Goal: Contribute content: Add original content to the website for others to see

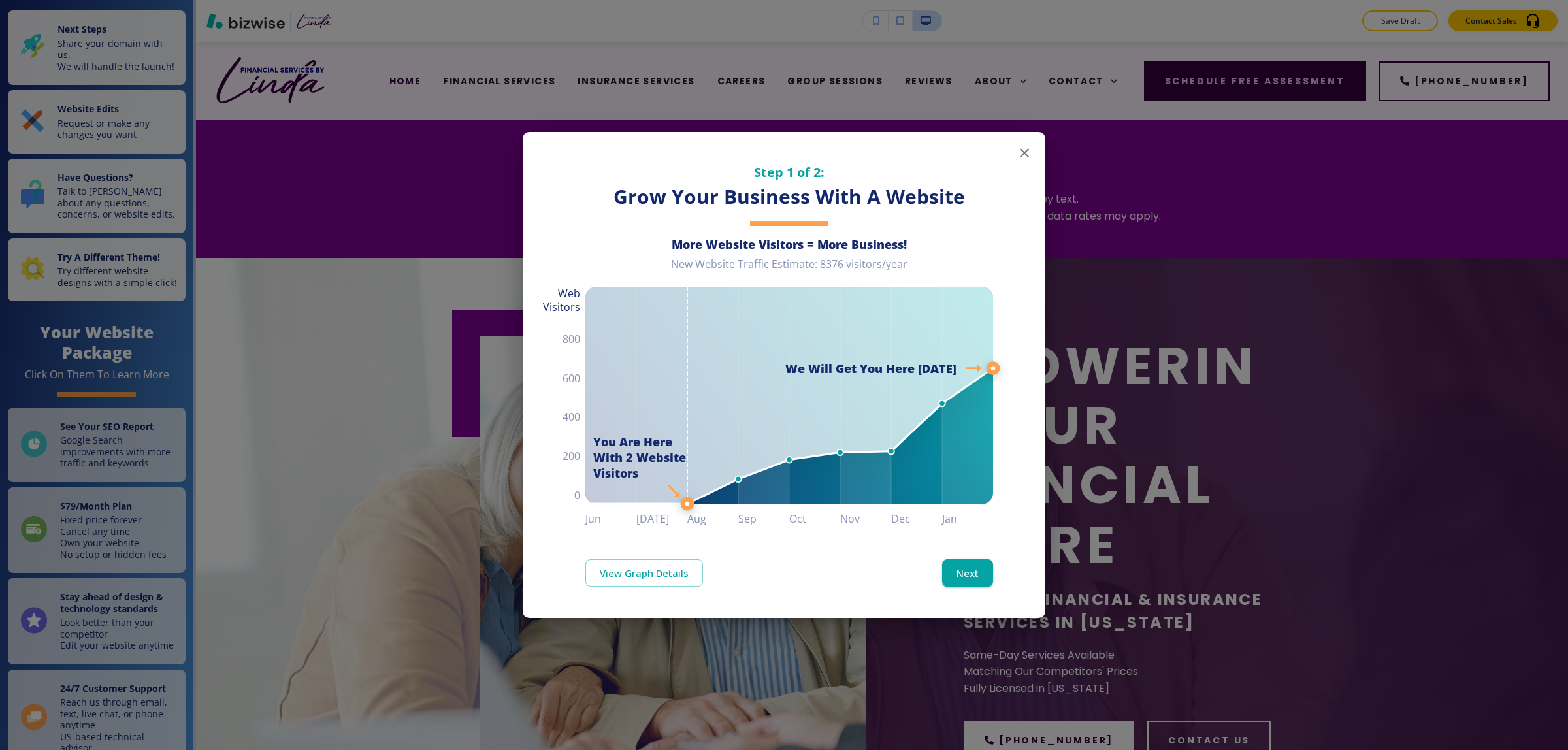
click at [1025, 160] on icon "button" at bounding box center [1025, 153] width 16 height 16
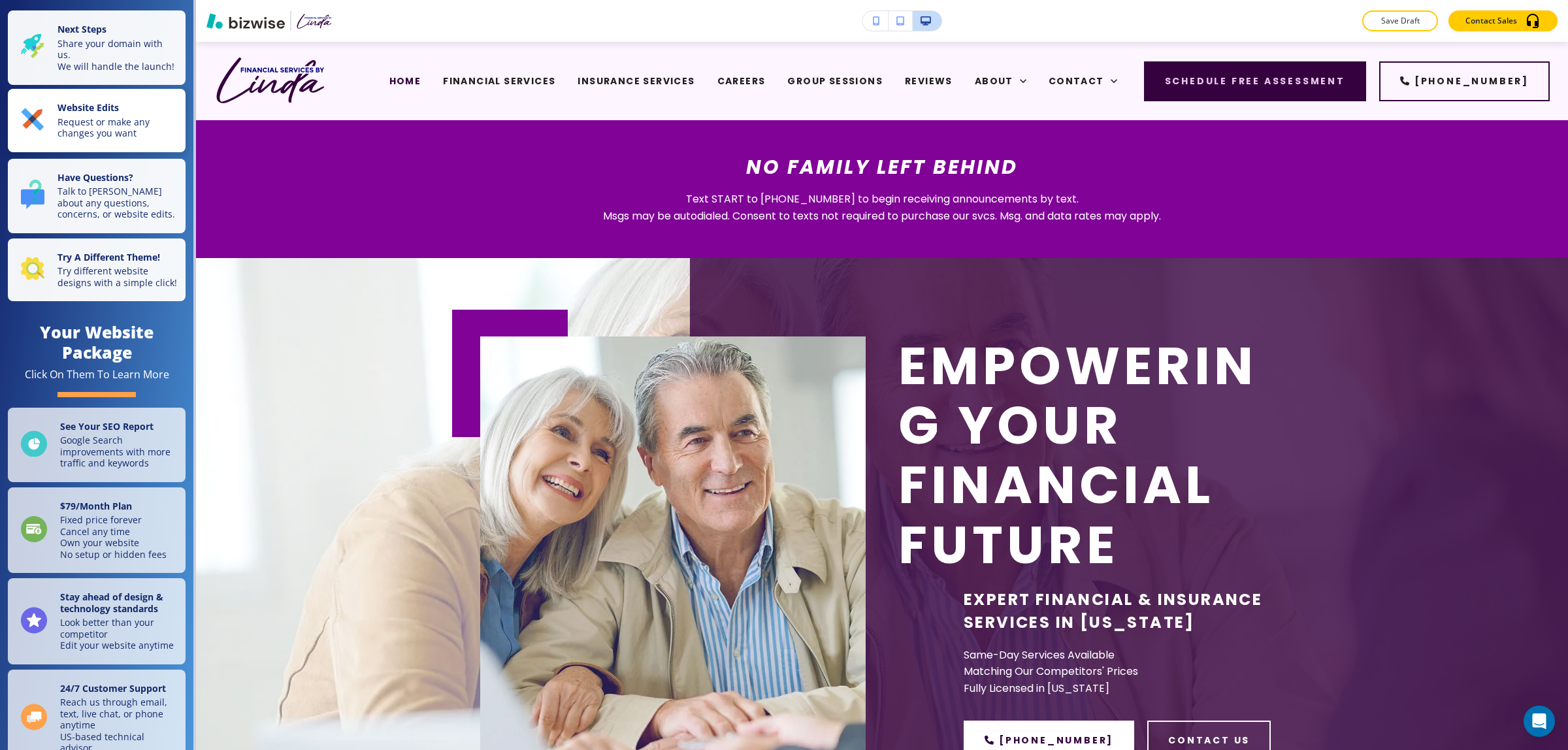
click at [97, 131] on p "Request or make any changes you want" at bounding box center [118, 128] width 120 height 23
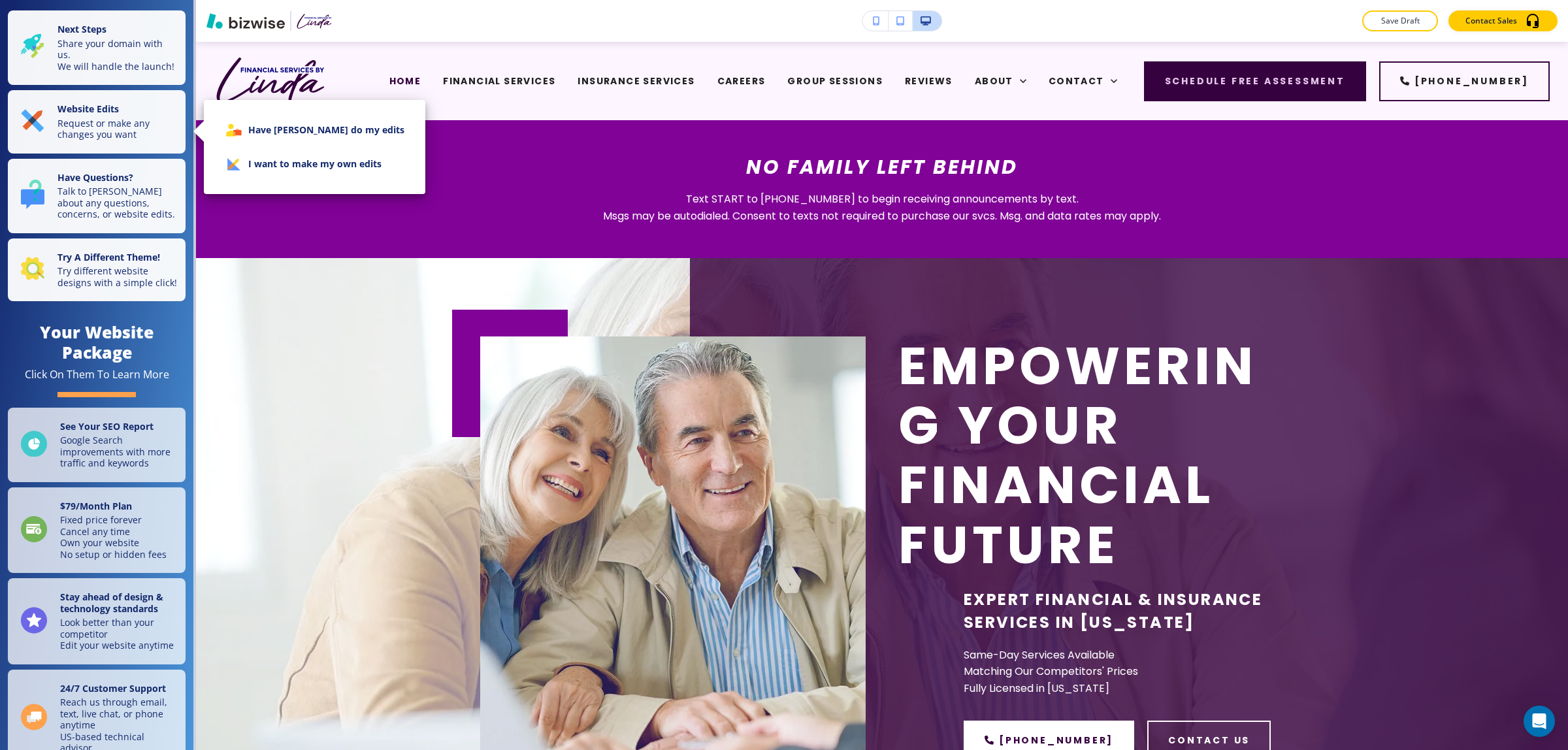
click at [260, 177] on li "I want to make my own edits" at bounding box center [314, 164] width 200 height 34
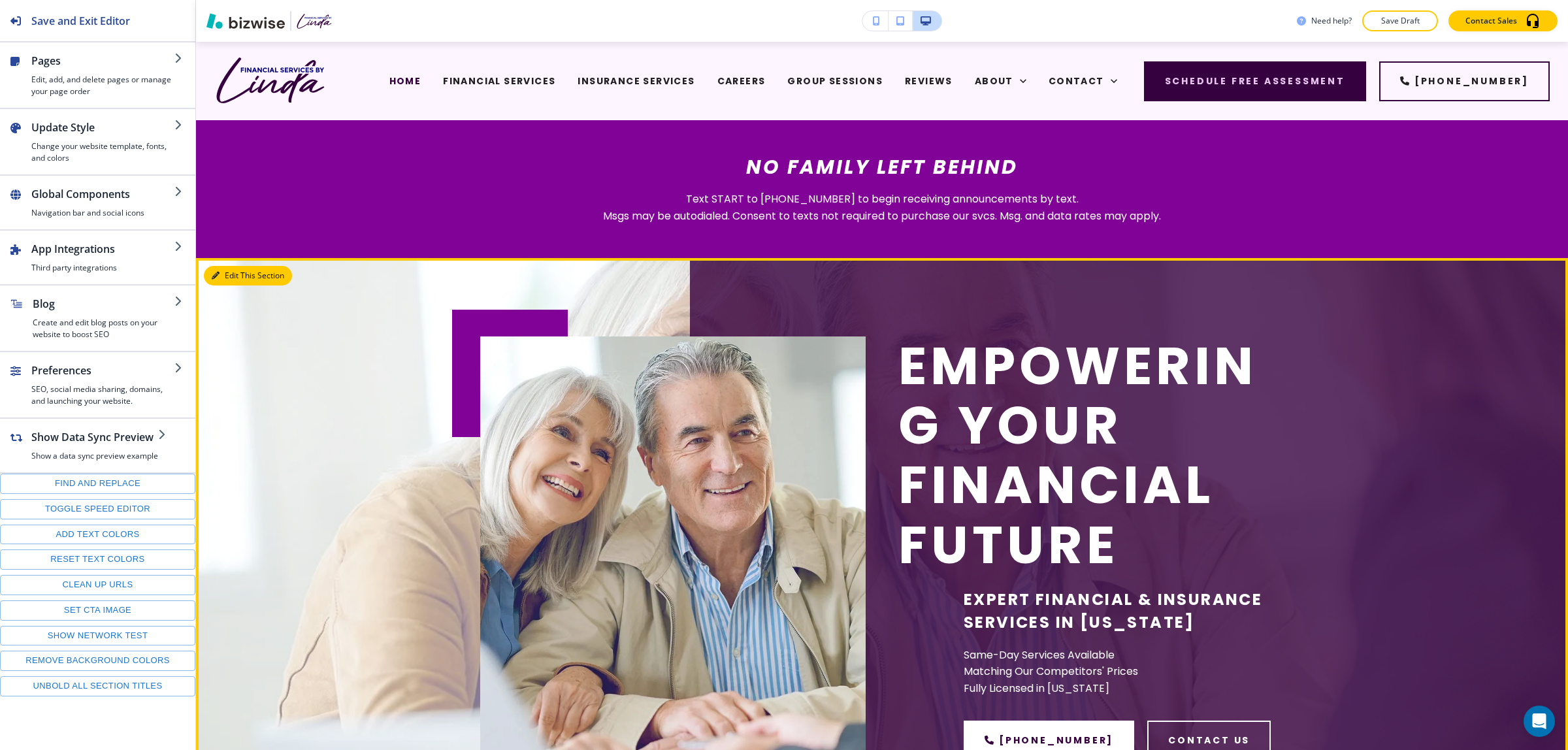
click at [222, 272] on button "Edit This Section" at bounding box center [248, 275] width 89 height 20
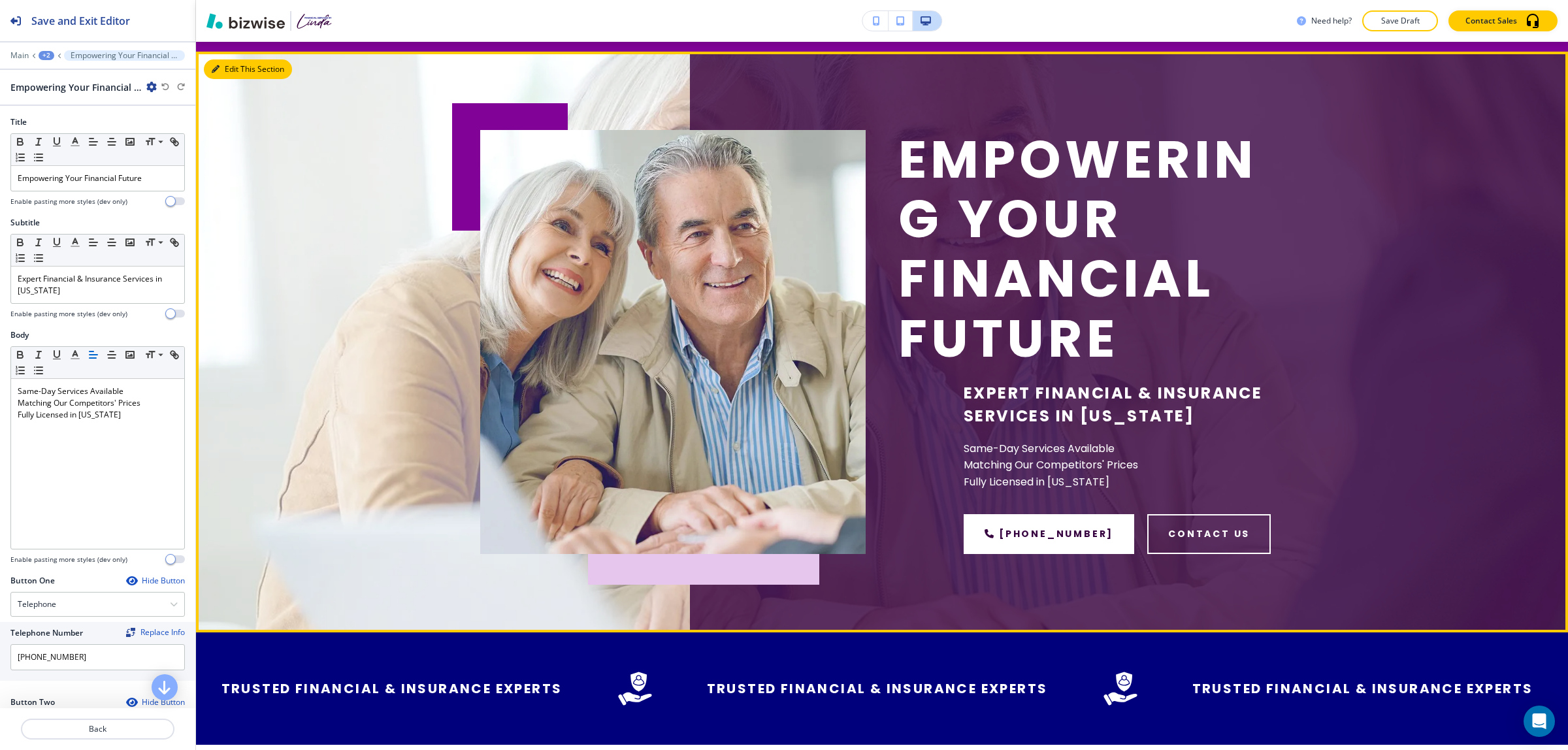
scroll to position [216, 0]
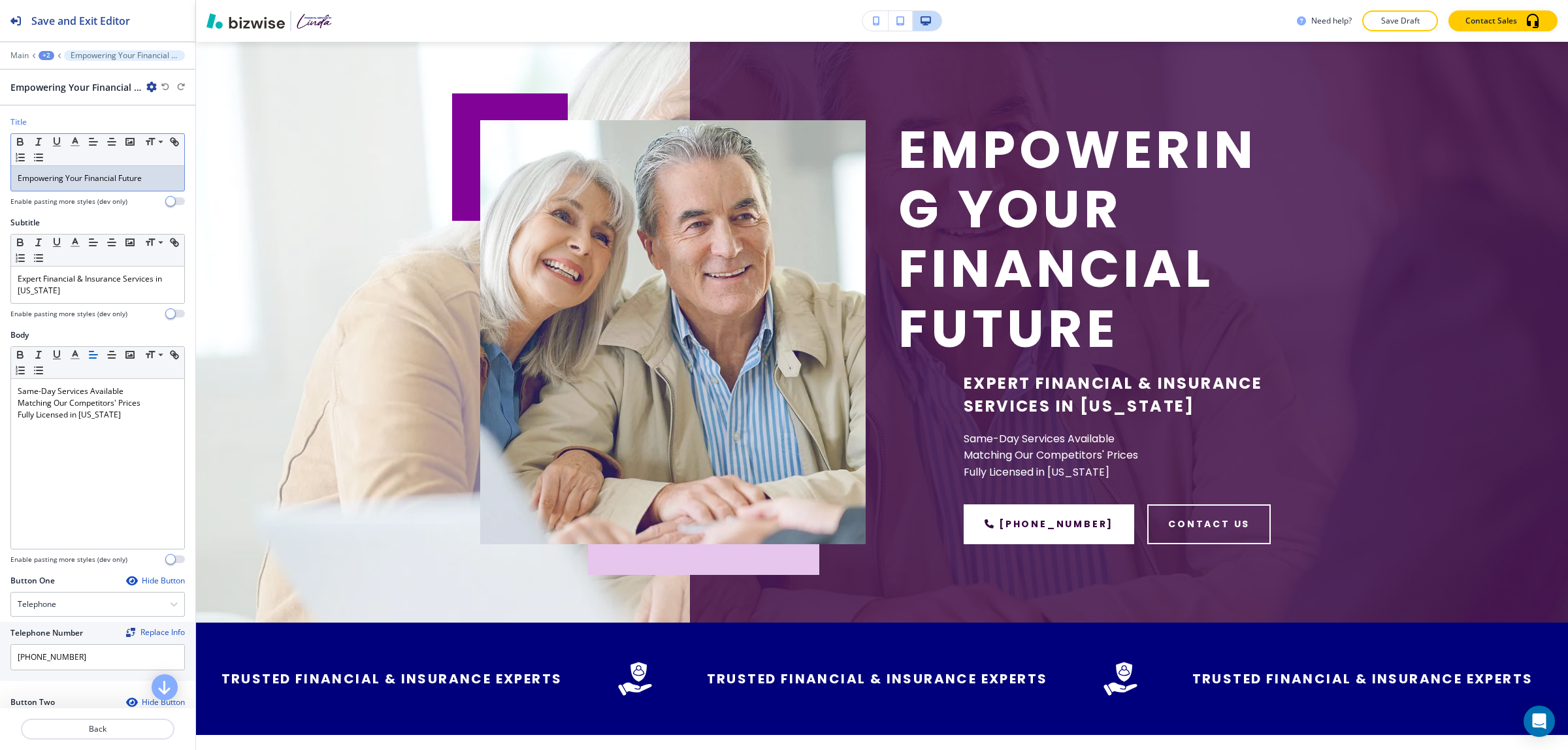
click at [62, 186] on div "Empowering Your Financial Future" at bounding box center [97, 178] width 173 height 25
click at [20, 178] on p "Empowering Your Financial Future" at bounding box center [97, 178] width 160 height 12
click at [17, 180] on div "Empowering Your Financial Future" at bounding box center [97, 178] width 173 height 25
click at [67, 181] on p "Empowering Your Financial Future" at bounding box center [97, 178] width 160 height 12
click at [56, 181] on p "Empowerig Your Financial Future" at bounding box center [97, 178] width 160 height 12
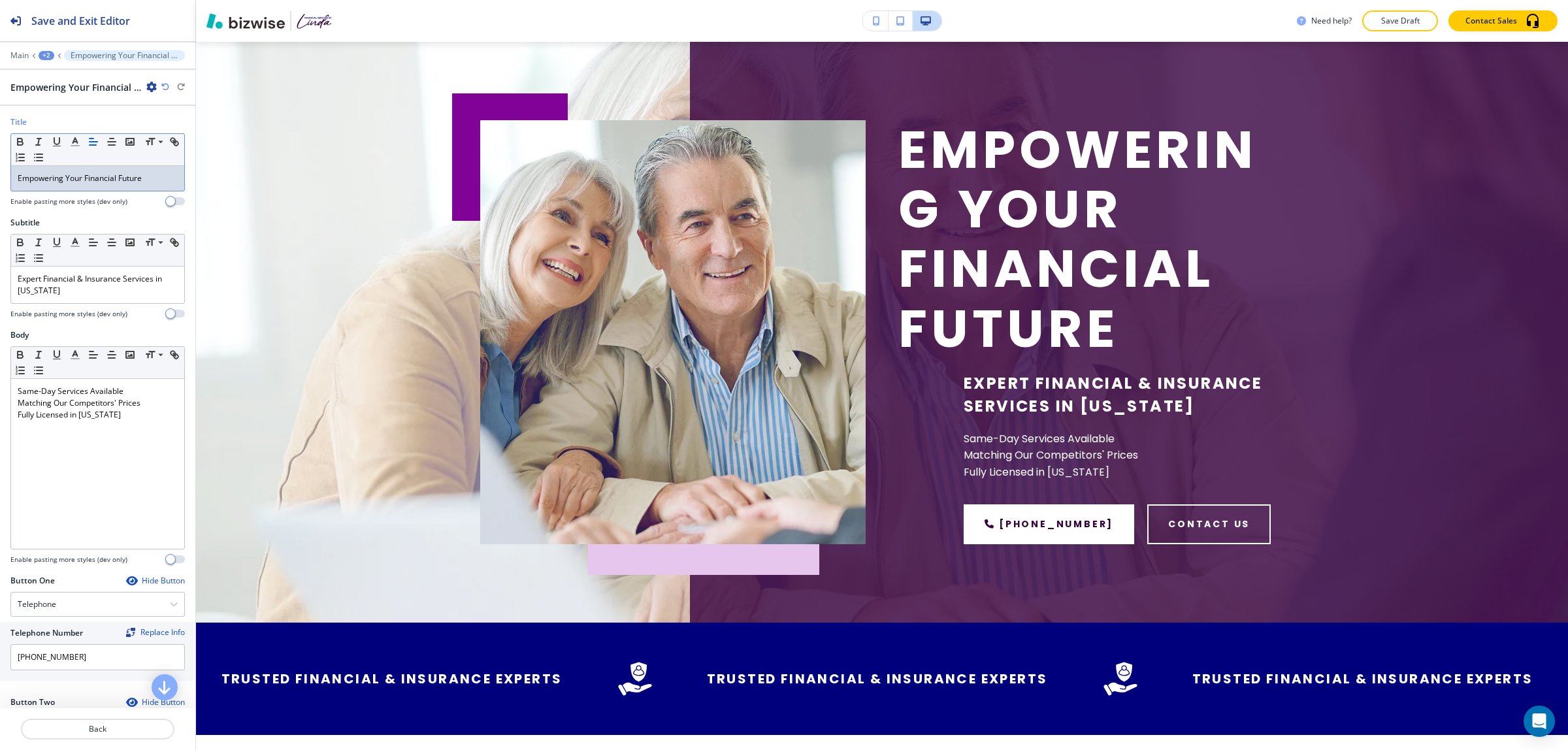
click at [17, 181] on p "Empowering Your Financial Future" at bounding box center [97, 178] width 160 height 12
click at [67, 180] on p "Empowering Your Financial Future" at bounding box center [97, 178] width 160 height 12
click at [106, 141] on icon "button" at bounding box center [112, 141] width 12 height 12
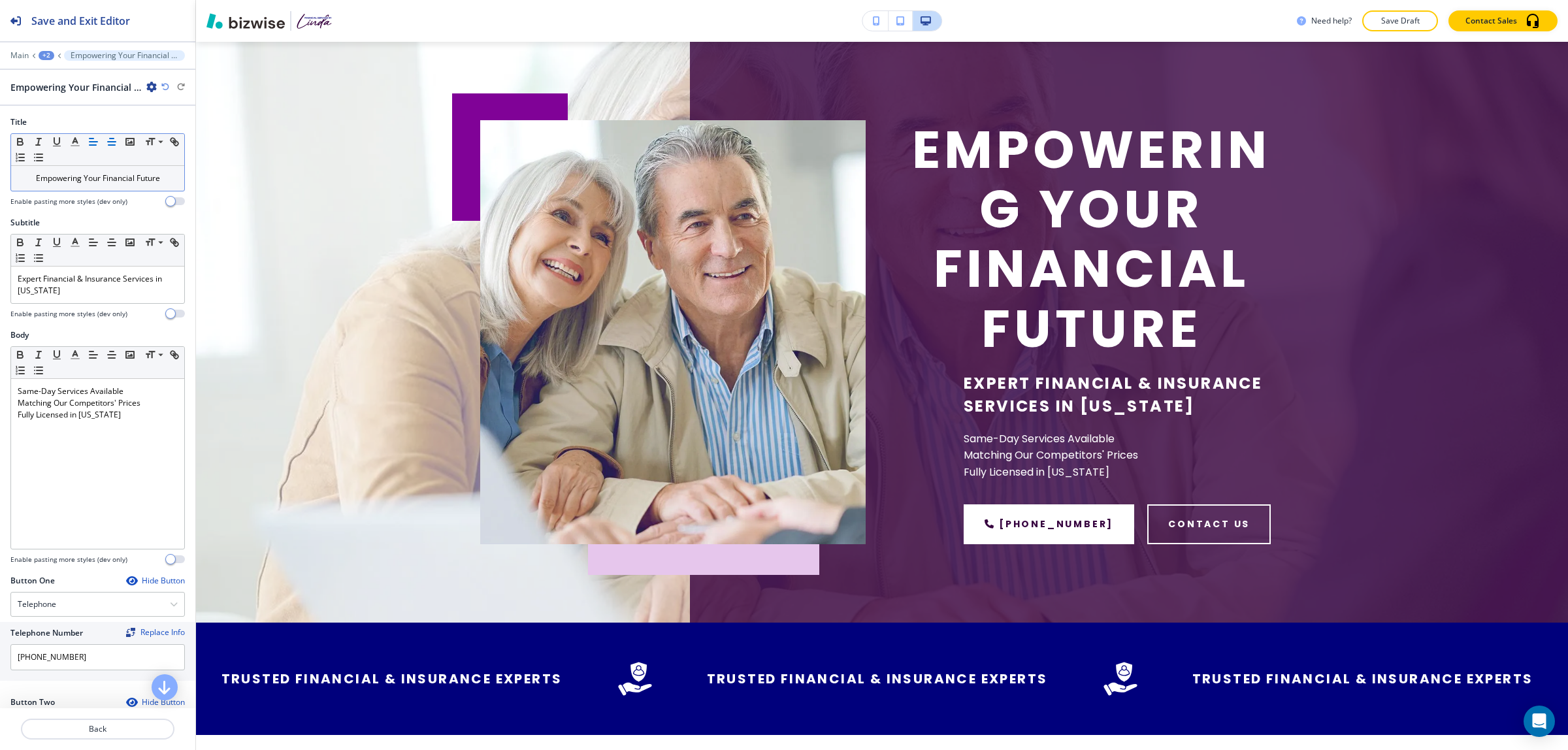
click at [92, 141] on icon "button" at bounding box center [94, 141] width 12 height 12
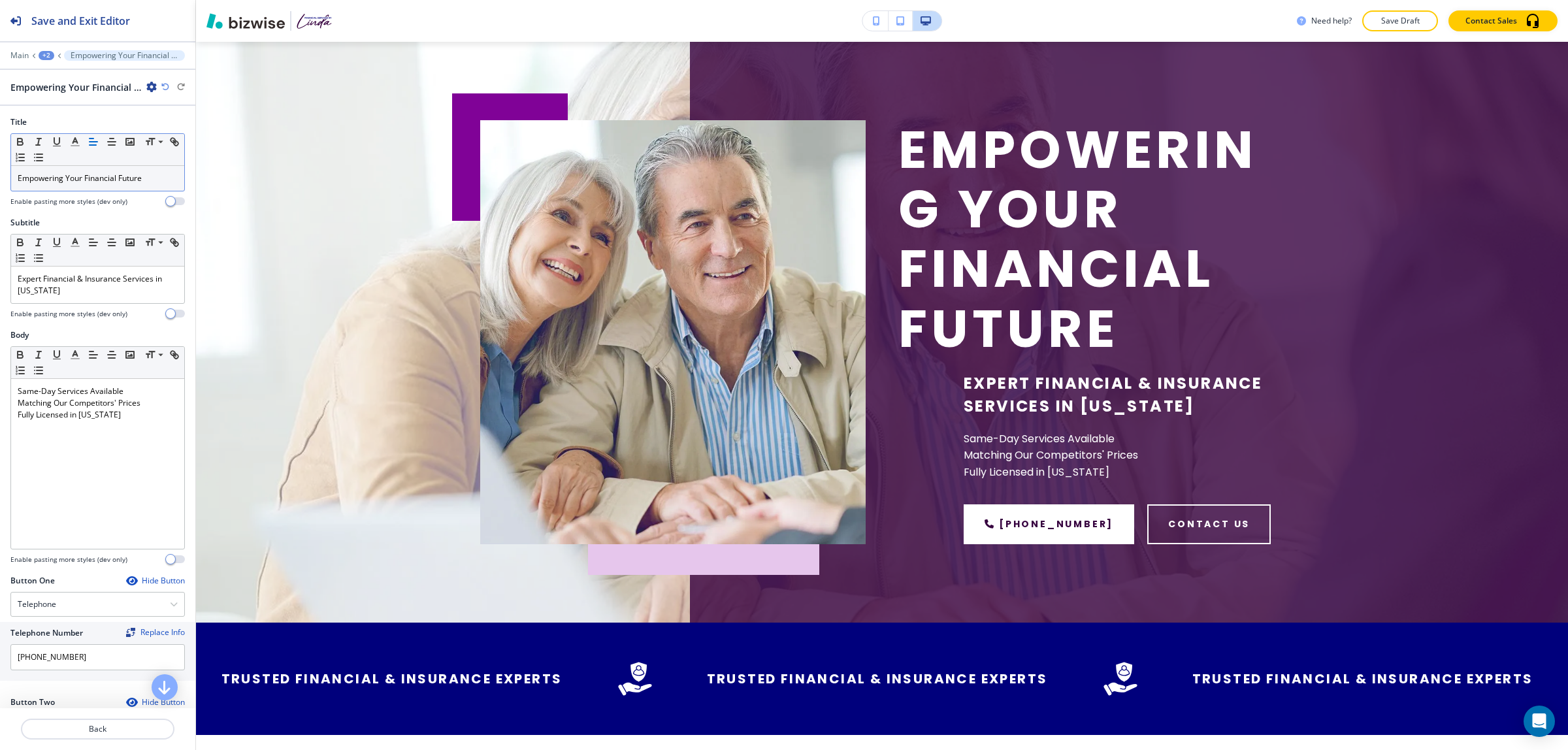
click at [92, 141] on icon "button" at bounding box center [94, 141] width 12 height 12
click at [89, 139] on icon "button" at bounding box center [94, 141] width 12 height 12
drag, startPoint x: 154, startPoint y: 187, endPoint x: -13, endPoint y: 178, distance: 167.2
click at [0, 0] on html "Save and Exit Editor Main +2 Empowering Your Financial Future Empowering Your F…" at bounding box center [784, 0] width 1568 height 0
click at [90, 147] on icon "button" at bounding box center [94, 141] width 12 height 12
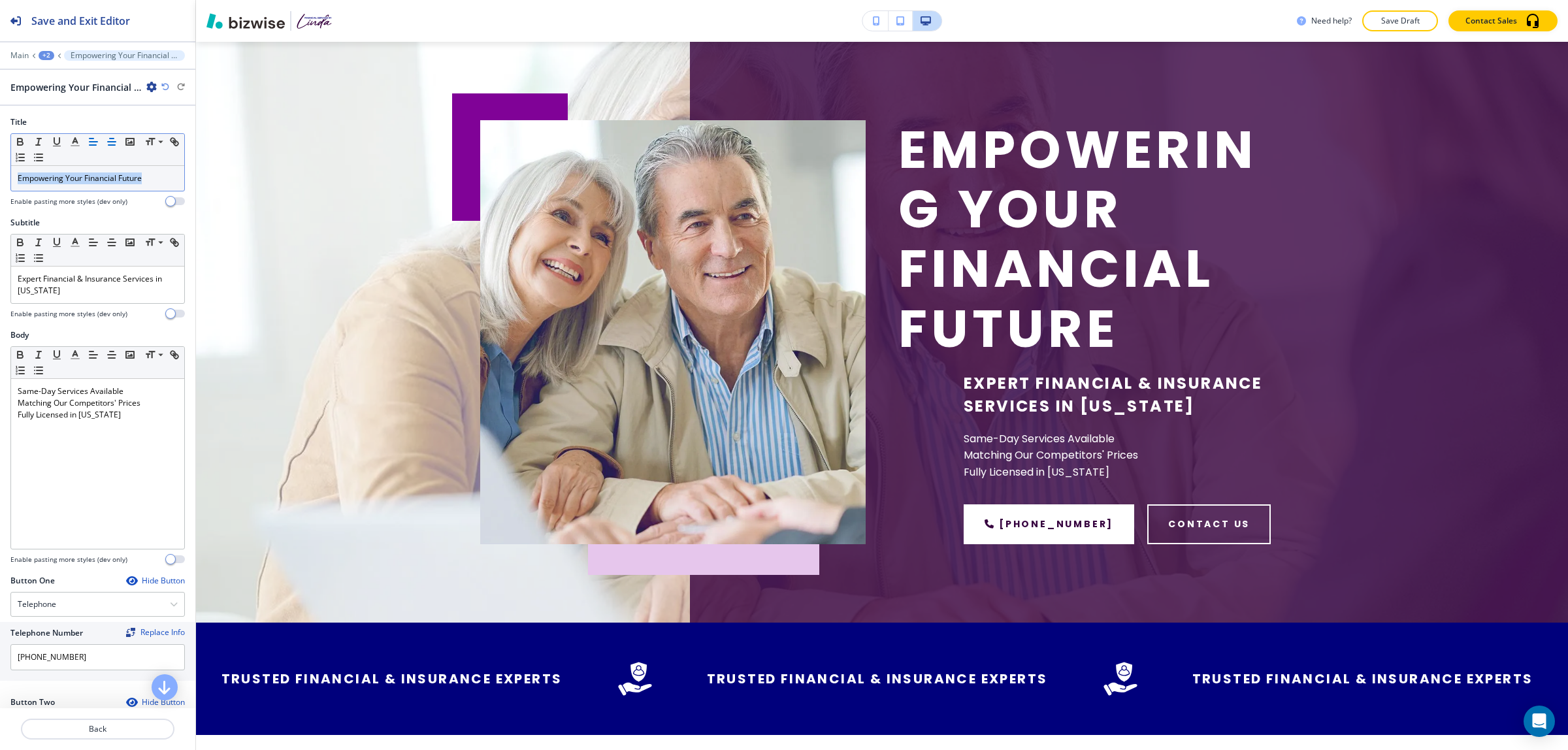
click at [109, 141] on icon "button" at bounding box center [112, 141] width 12 height 12
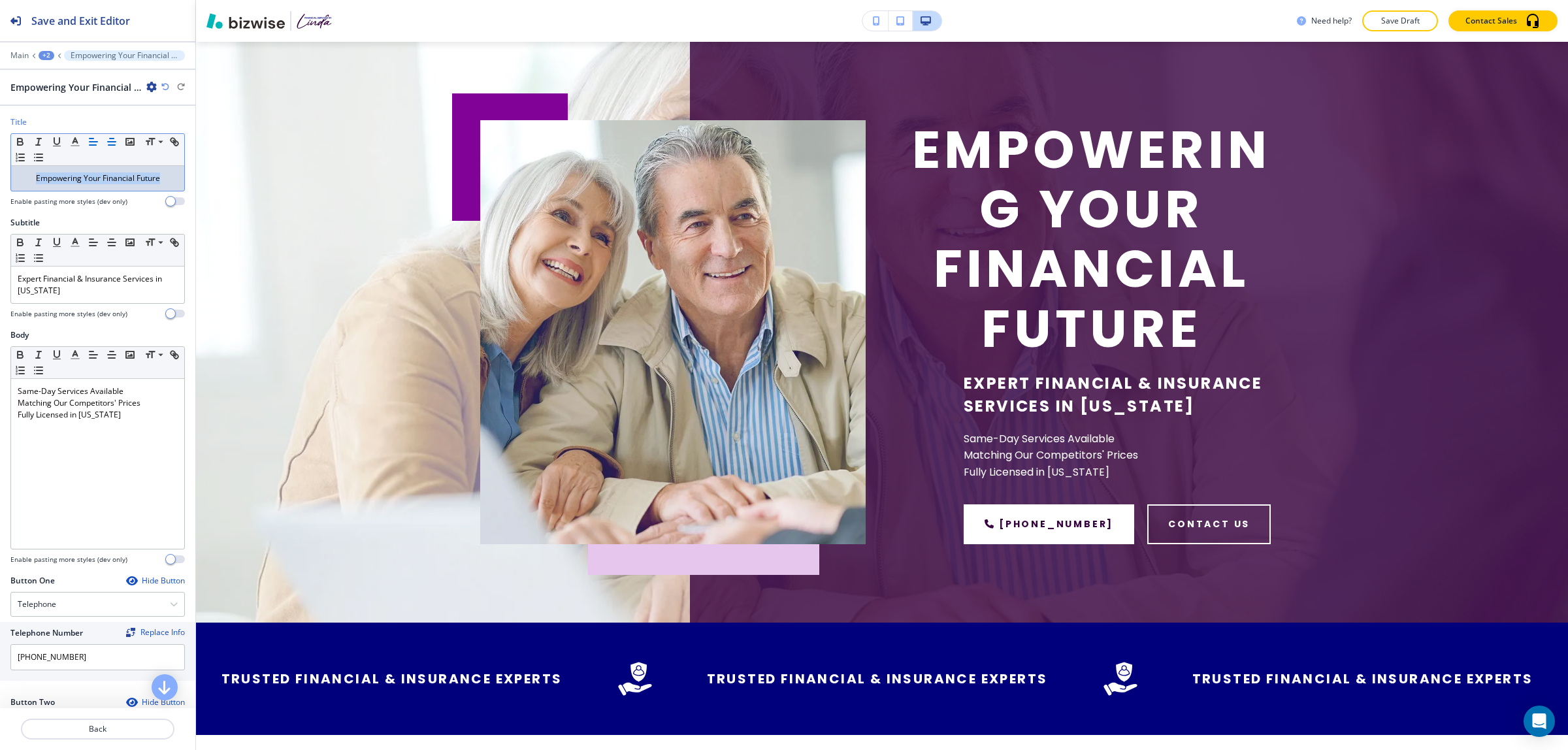
click at [94, 141] on icon "button" at bounding box center [94, 141] width 12 height 12
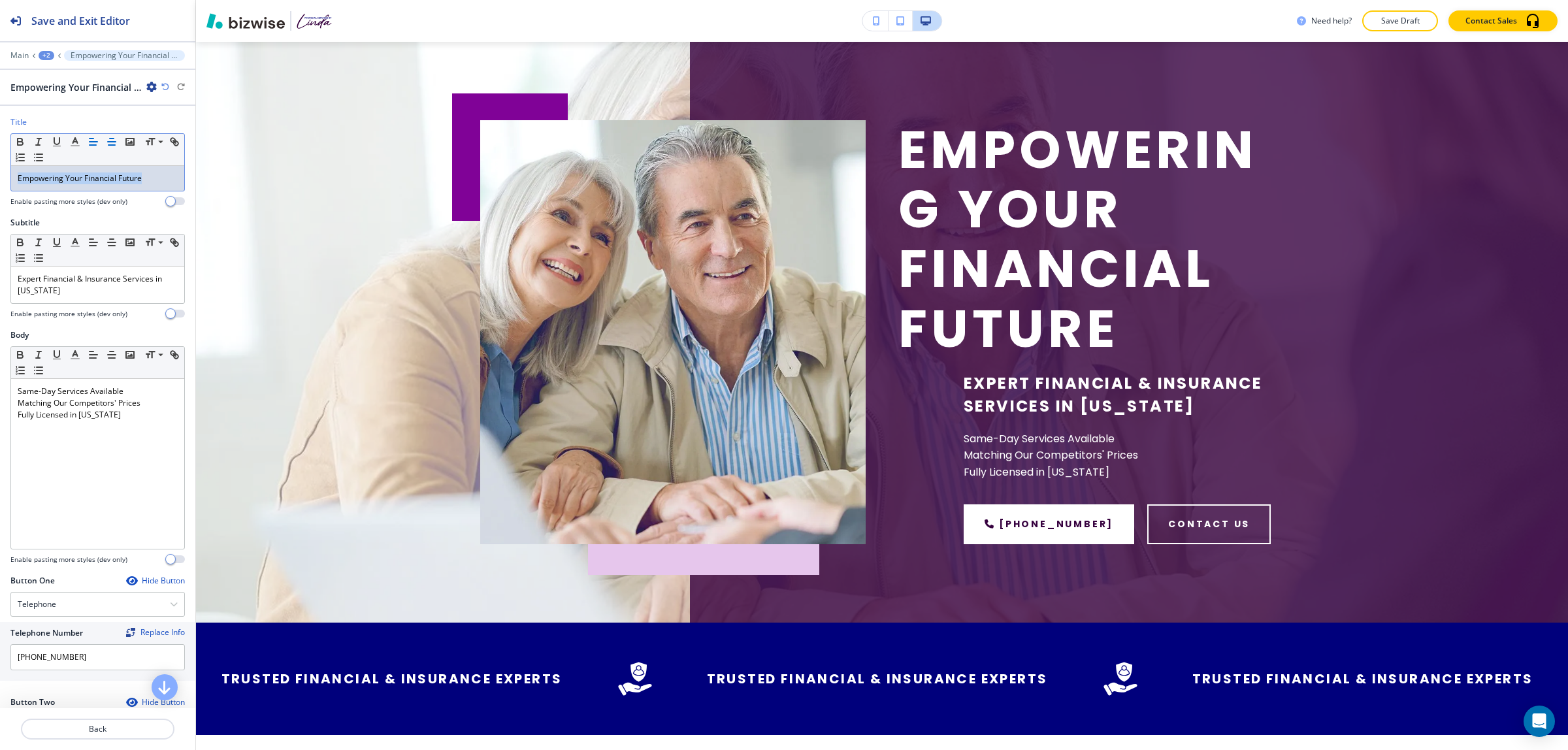
click at [115, 141] on icon "button" at bounding box center [112, 141] width 12 height 12
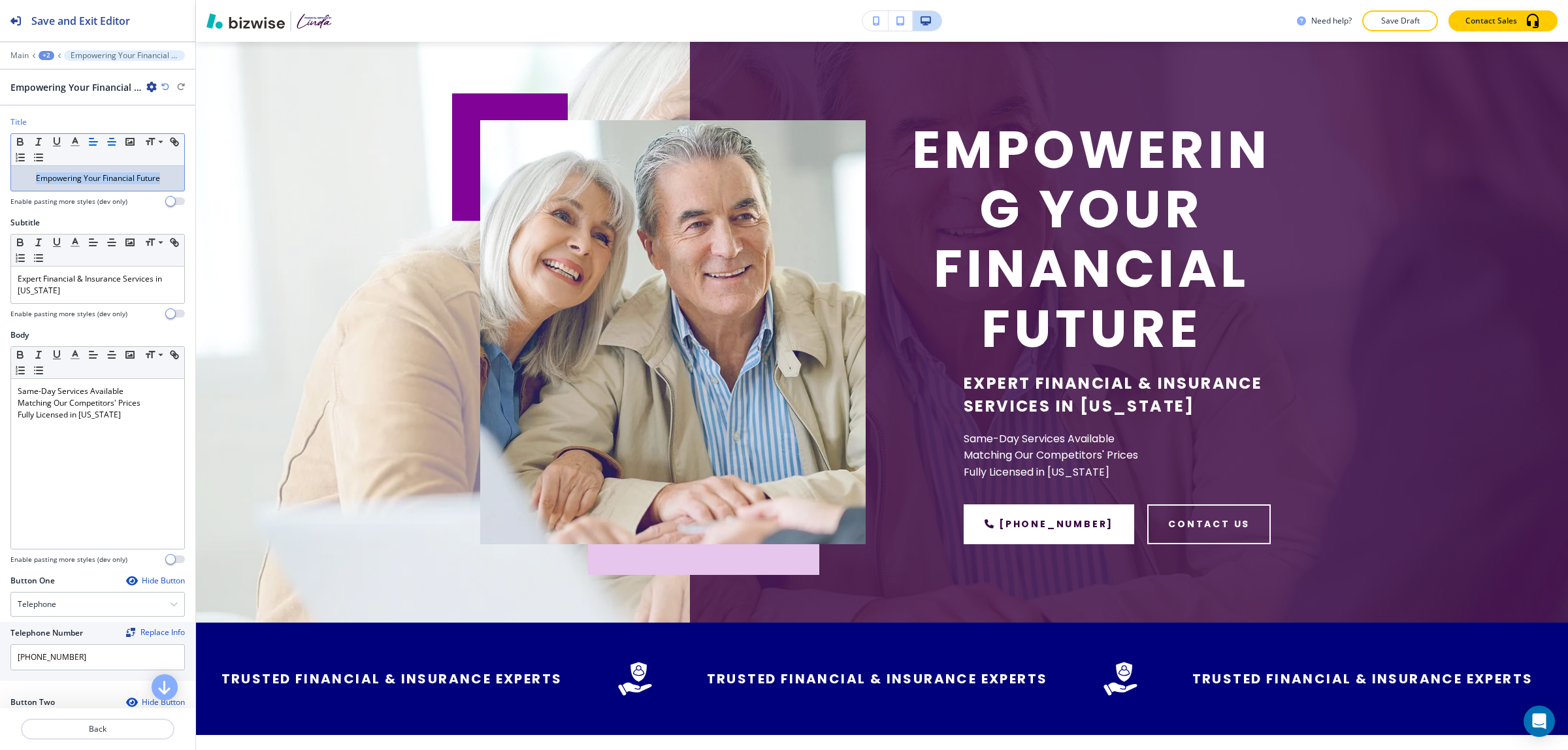
click at [95, 141] on icon "button" at bounding box center [94, 141] width 12 height 12
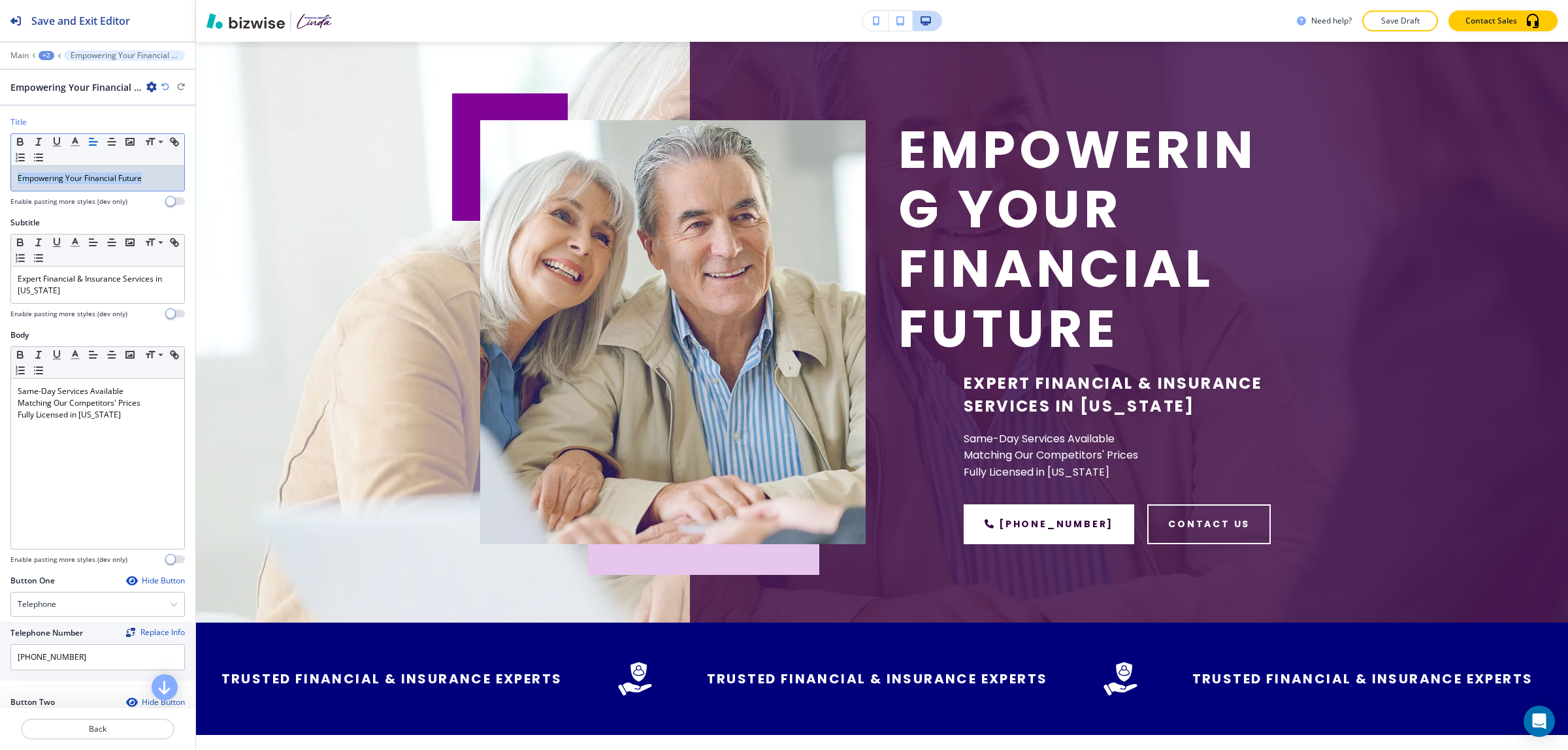
drag, startPoint x: 38, startPoint y: 172, endPoint x: 62, endPoint y: 184, distance: 26.8
click at [39, 172] on div "Empowering Your Financial Future" at bounding box center [97, 178] width 173 height 25
click at [62, 184] on p "Empowering Your Financial Future" at bounding box center [97, 178] width 160 height 12
drag, startPoint x: 63, startPoint y: 181, endPoint x: 15, endPoint y: 178, distance: 48.1
click at [15, 178] on div "Empowering Your Financial Future" at bounding box center [97, 178] width 173 height 25
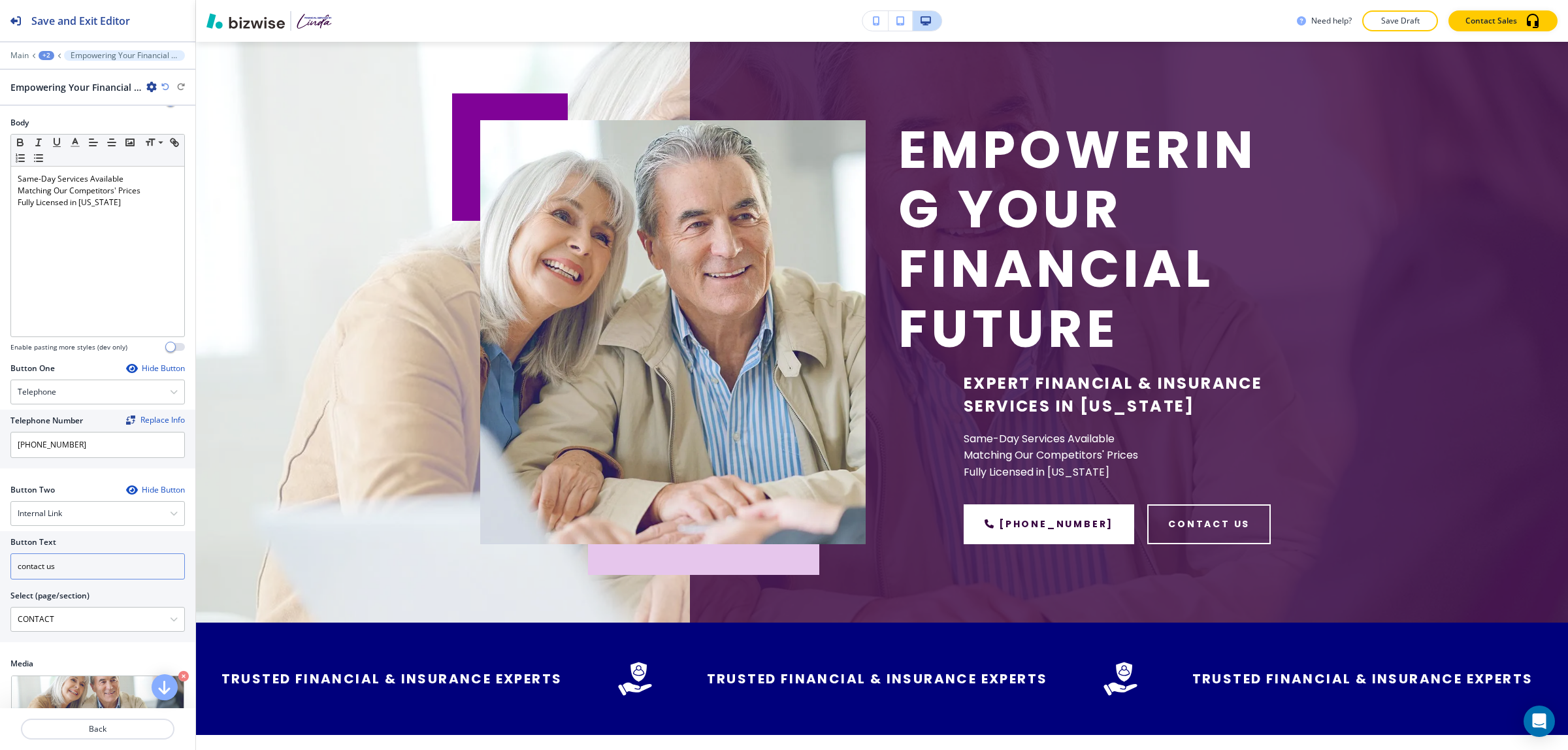
scroll to position [0, 0]
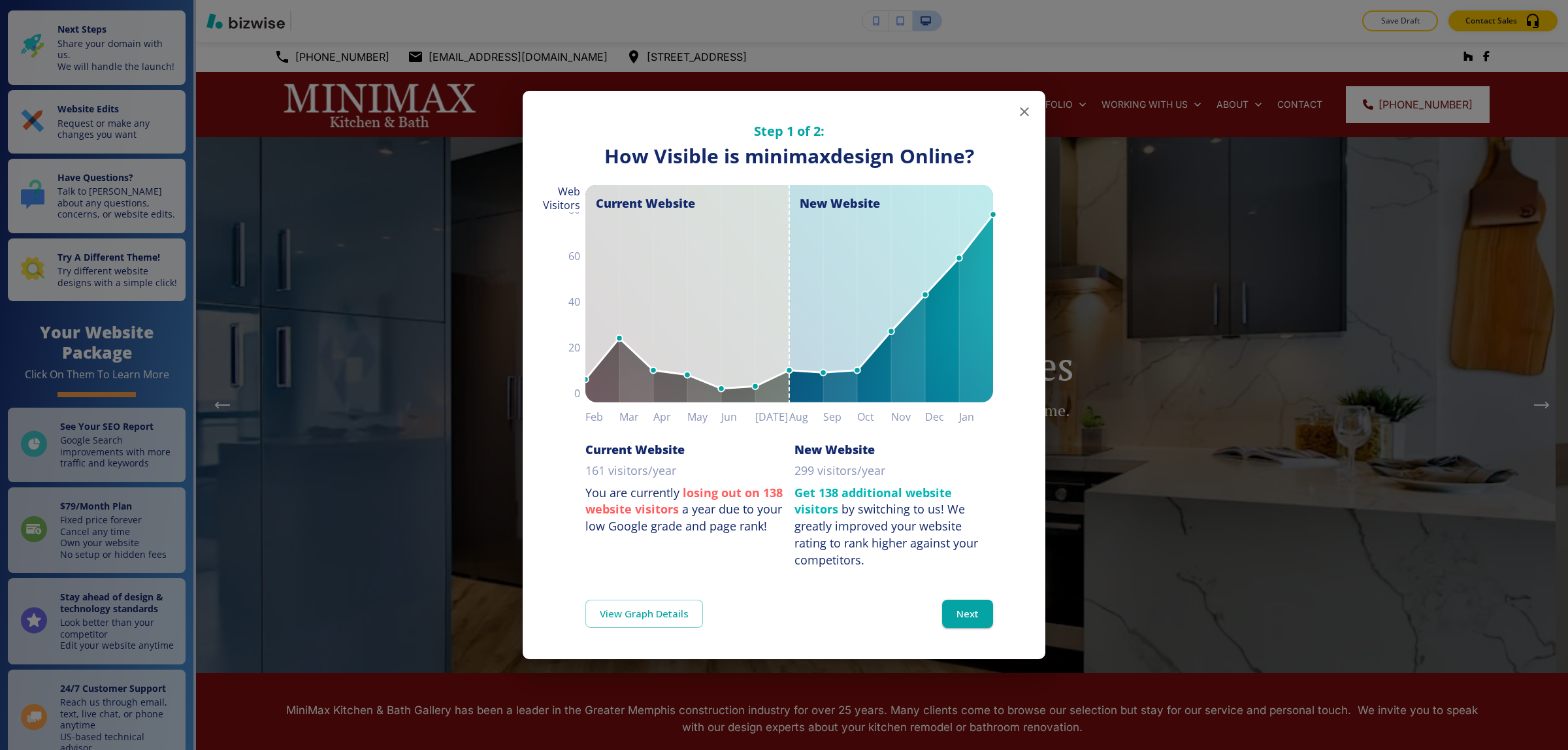
click at [1033, 105] on icon "button" at bounding box center [1025, 112] width 16 height 16
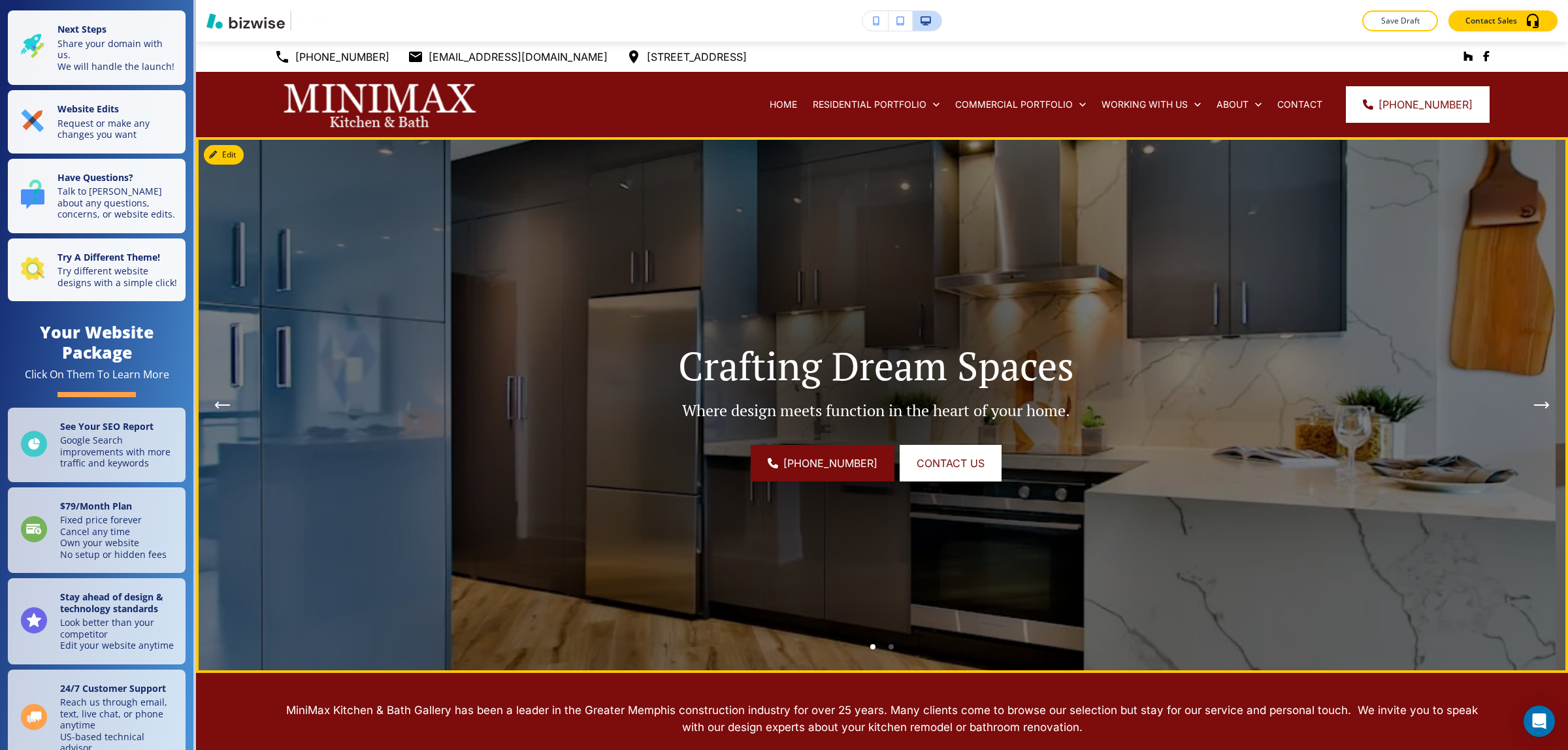
click at [1477, 532] on img at bounding box center [876, 405] width 1360 height 535
